Goal: Task Accomplishment & Management: Complete application form

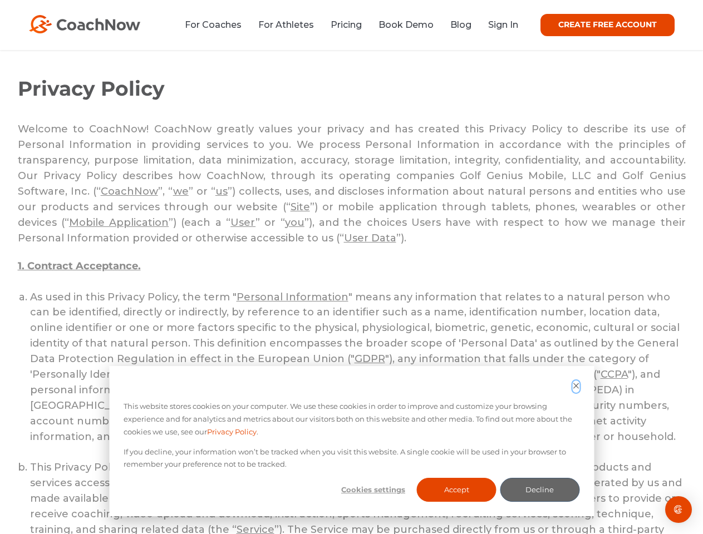
click at [576, 387] on icon "Dismiss cookie banner" at bounding box center [575, 385] width 7 height 7
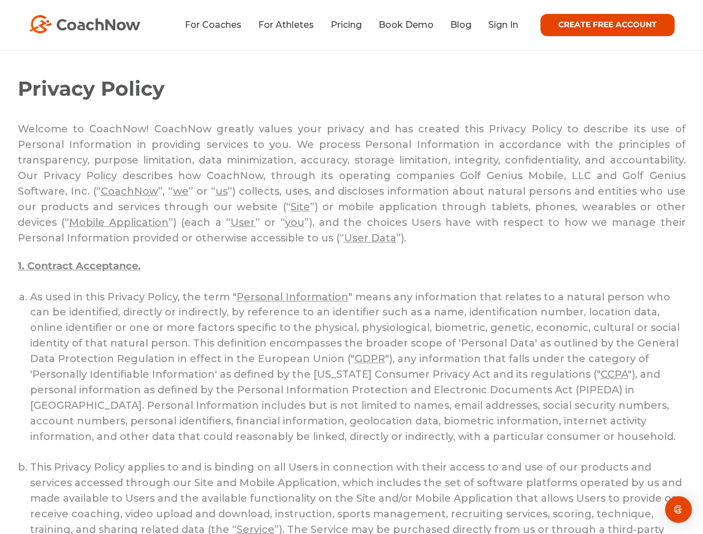
click at [373, 490] on li "This Privacy Policy applies to and is binding on all Users in connection with t…" at bounding box center [358, 530] width 656 height 140
click at [456, 490] on li "This Privacy Policy applies to and is binding on all Users in connection with t…" at bounding box center [358, 530] width 656 height 140
click at [539, 490] on li "This Privacy Policy applies to and is binding on all Users in connection with t…" at bounding box center [358, 530] width 656 height 140
click at [678, 510] on img "Open Intercom Messenger" at bounding box center [678, 509] width 13 height 13
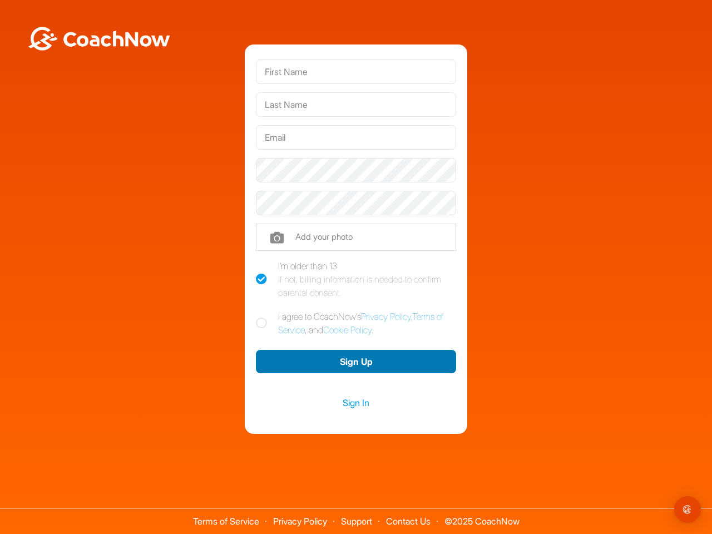
click at [356, 362] on button "Sign Up" at bounding box center [356, 362] width 200 height 24
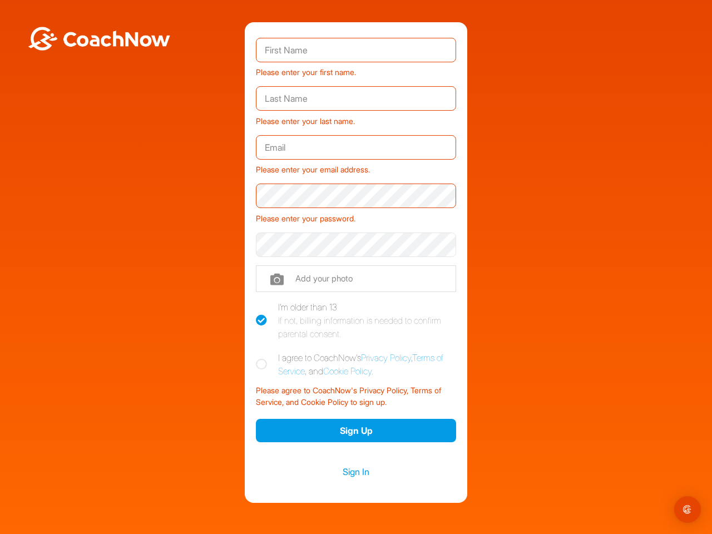
click at [688, 510] on img "Open Intercom Messenger" at bounding box center [687, 509] width 13 height 13
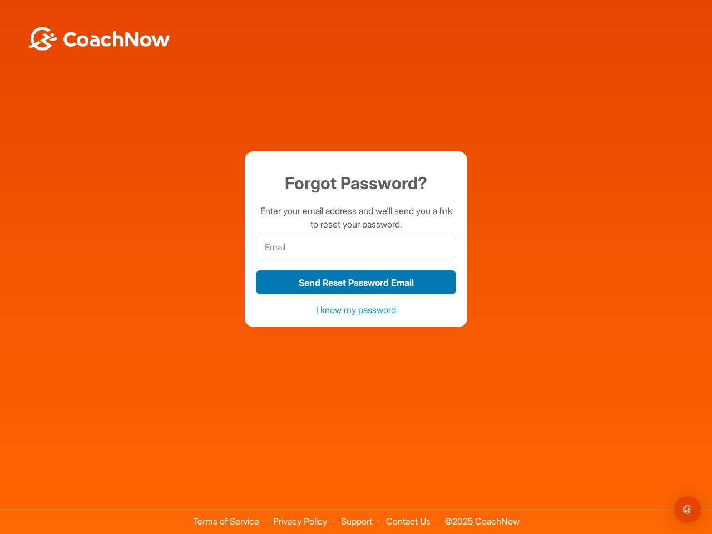
click at [356, 282] on button "Send Reset Password Email" at bounding box center [356, 283] width 200 height 24
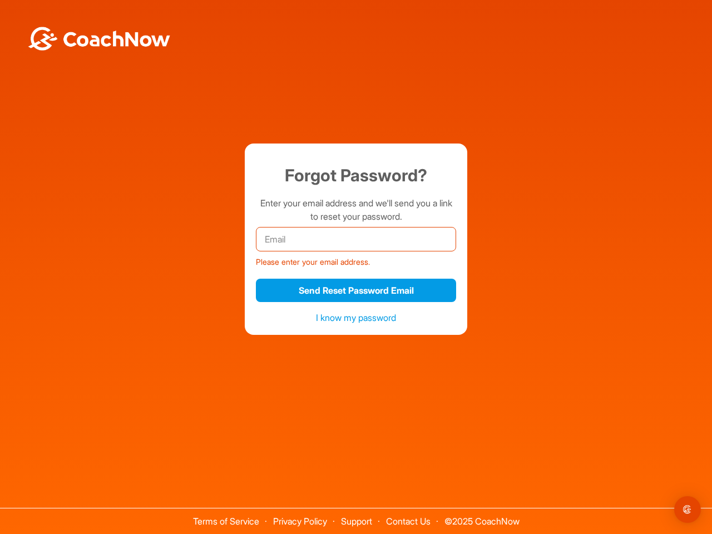
click at [688, 510] on img "Open Intercom Messenger" at bounding box center [687, 509] width 13 height 13
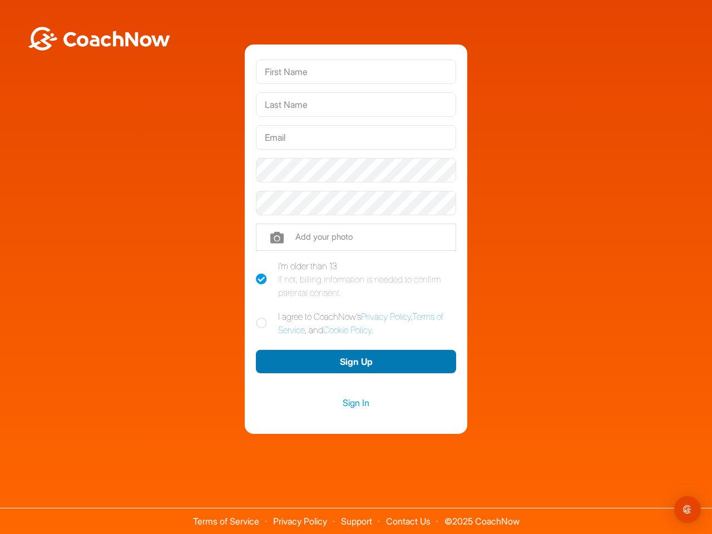
click at [356, 362] on button "Sign Up" at bounding box center [356, 362] width 200 height 24
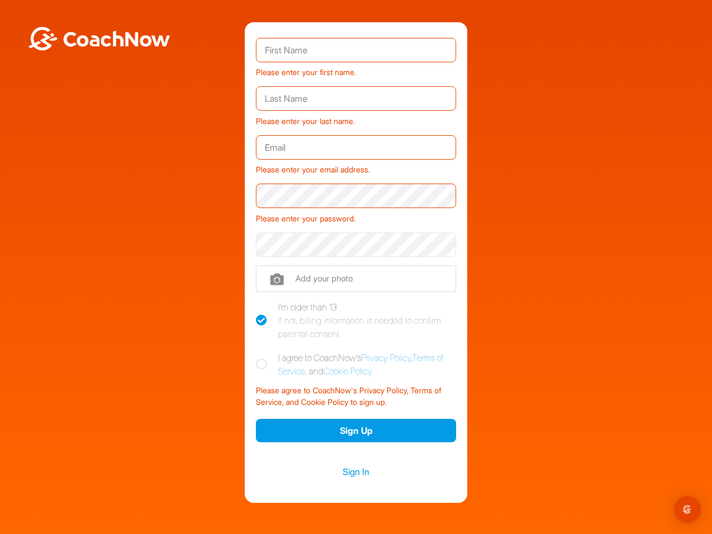
click at [688, 510] on img "Open Intercom Messenger" at bounding box center [687, 509] width 13 height 13
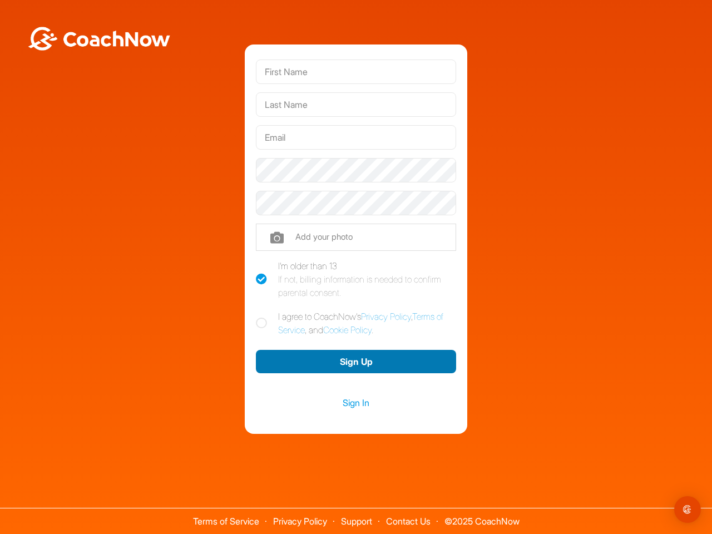
click at [356, 362] on button "Sign Up" at bounding box center [356, 362] width 200 height 24
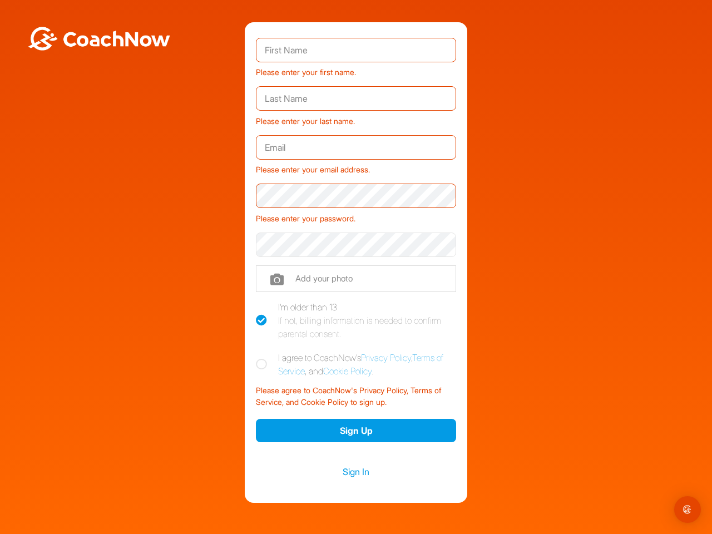
click at [688, 510] on img "Open Intercom Messenger" at bounding box center [687, 509] width 13 height 13
